Goal: Task Accomplishment & Management: Use online tool/utility

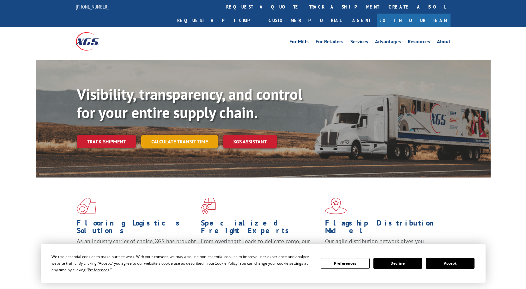
click at [183, 135] on link "Calculate transit time" at bounding box center [179, 142] width 77 height 14
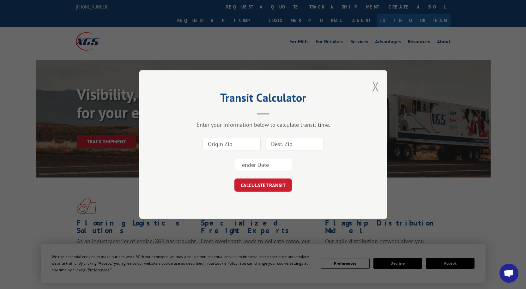
click at [373, 84] on button "Close modal" at bounding box center [375, 86] width 7 height 17
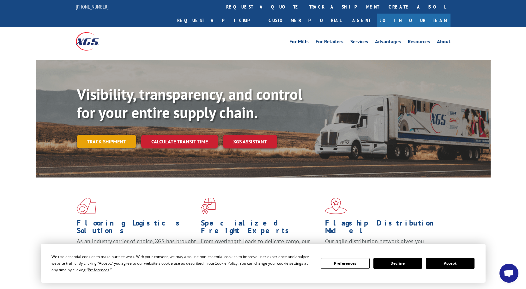
click at [123, 135] on link "Track shipment" at bounding box center [106, 141] width 59 height 13
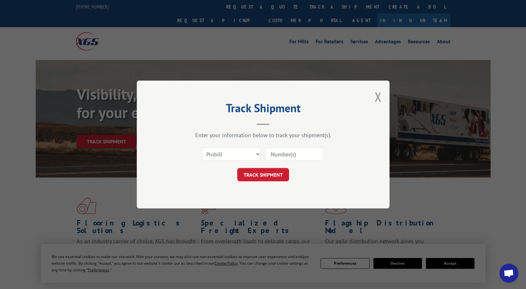
click at [300, 155] on input at bounding box center [295, 154] width 58 height 13
paste input "3396943"
type input "3396943"
click at [224, 153] on select "Select category... Probill BOL PO" at bounding box center [232, 154] width 58 height 13
select select "bol"
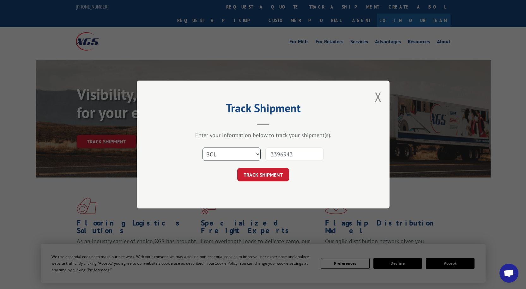
click at [203, 148] on select "Select category... Probill BOL PO" at bounding box center [232, 154] width 58 height 13
click at [258, 181] on button "TRACK SHIPMENT" at bounding box center [263, 174] width 52 height 13
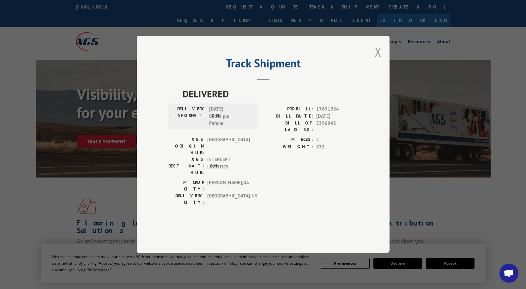
click at [380, 60] on button "Close modal" at bounding box center [378, 52] width 7 height 17
